Goal: Navigation & Orientation: Find specific page/section

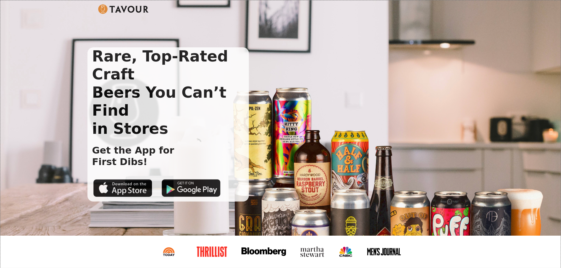
click at [115, 11] on img at bounding box center [123, 8] width 51 height 9
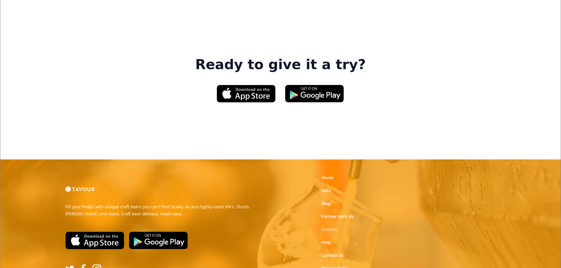
scroll to position [904, 0]
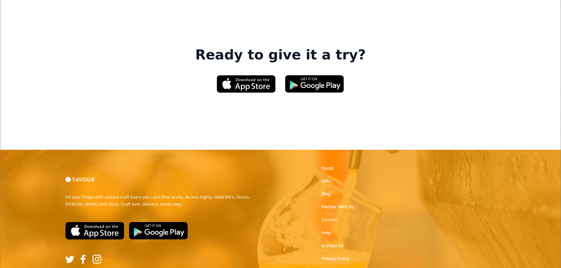
click at [326, 165] on link "Home" at bounding box center [328, 168] width 12 height 6
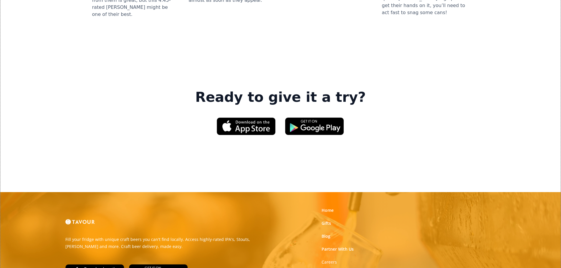
scroll to position [904, 0]
